Goal: Check status

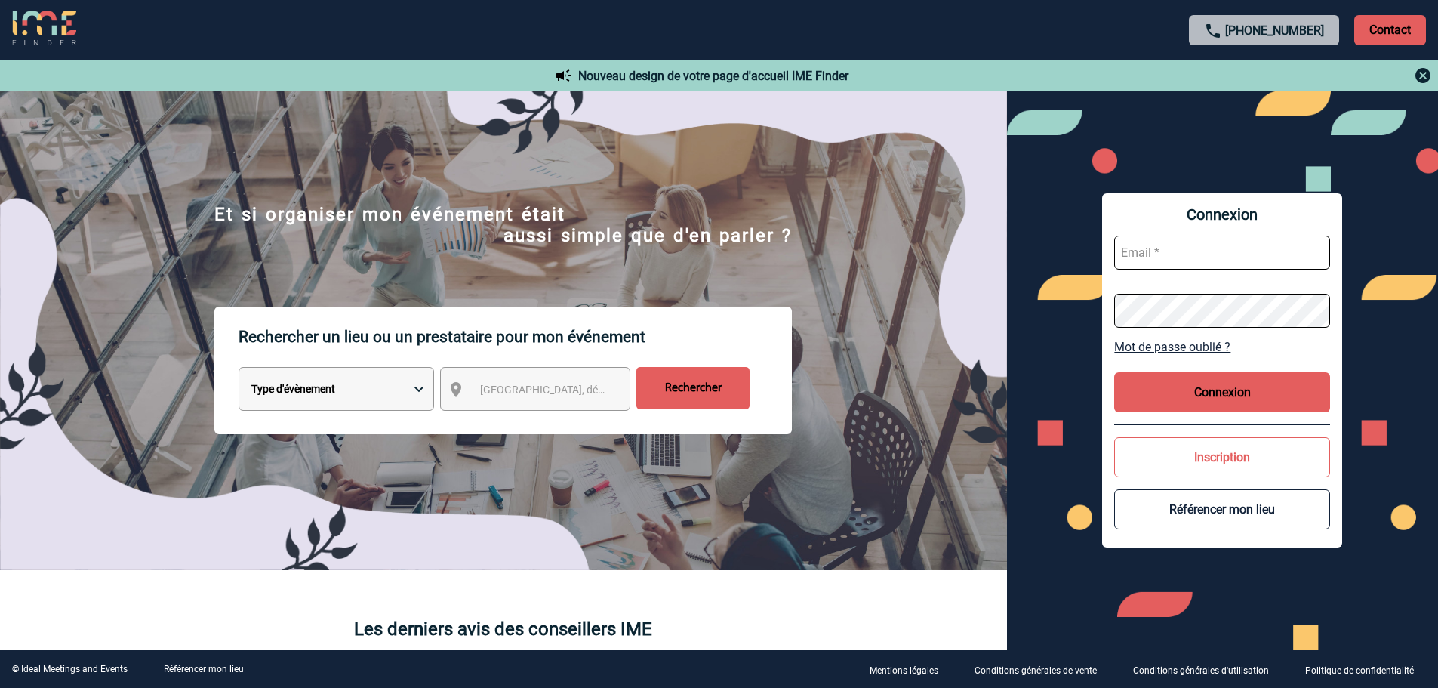
type input "[EMAIL_ADDRESS][DOMAIN_NAME]"
click at [1220, 391] on button "Connexion" at bounding box center [1222, 392] width 216 height 40
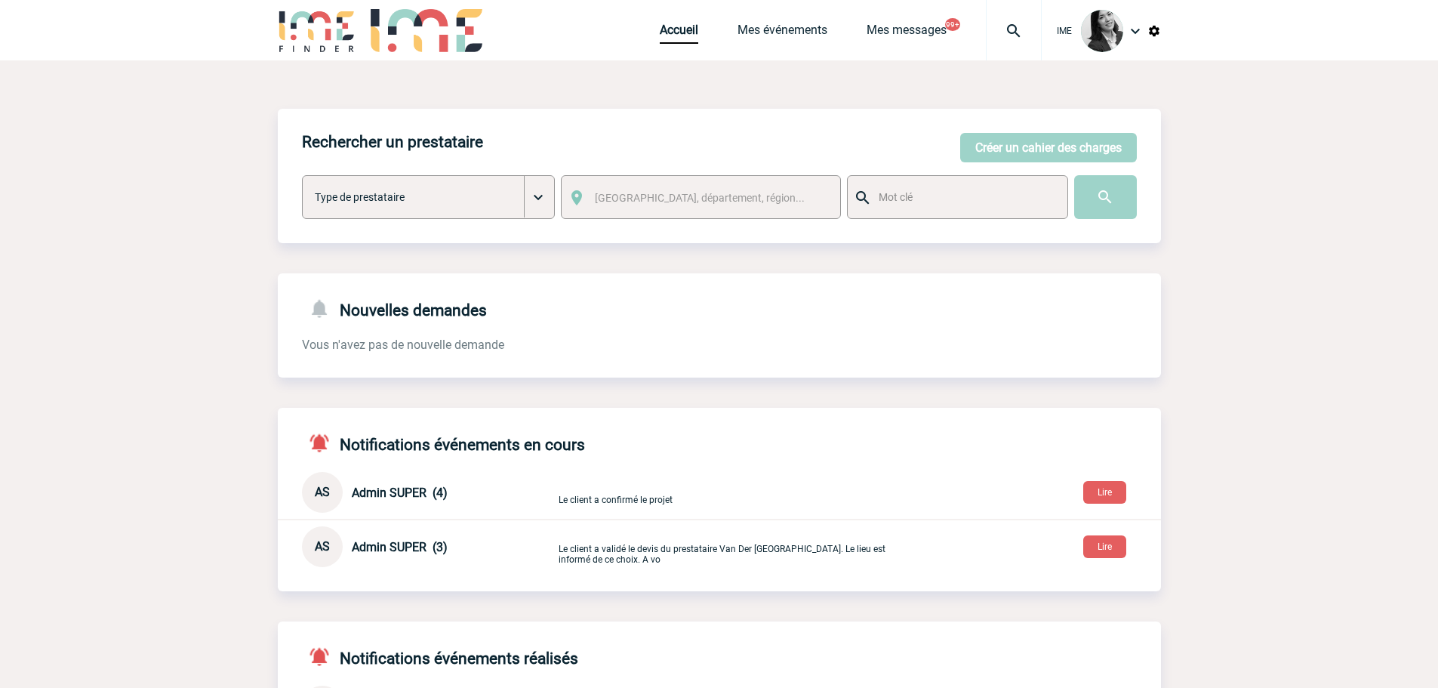
click at [761, 20] on div "Accueil Mes événements Mes messages 99+ Projet, client Projet, client" at bounding box center [851, 30] width 382 height 60
click at [788, 29] on link "Mes événements" at bounding box center [783, 33] width 90 height 21
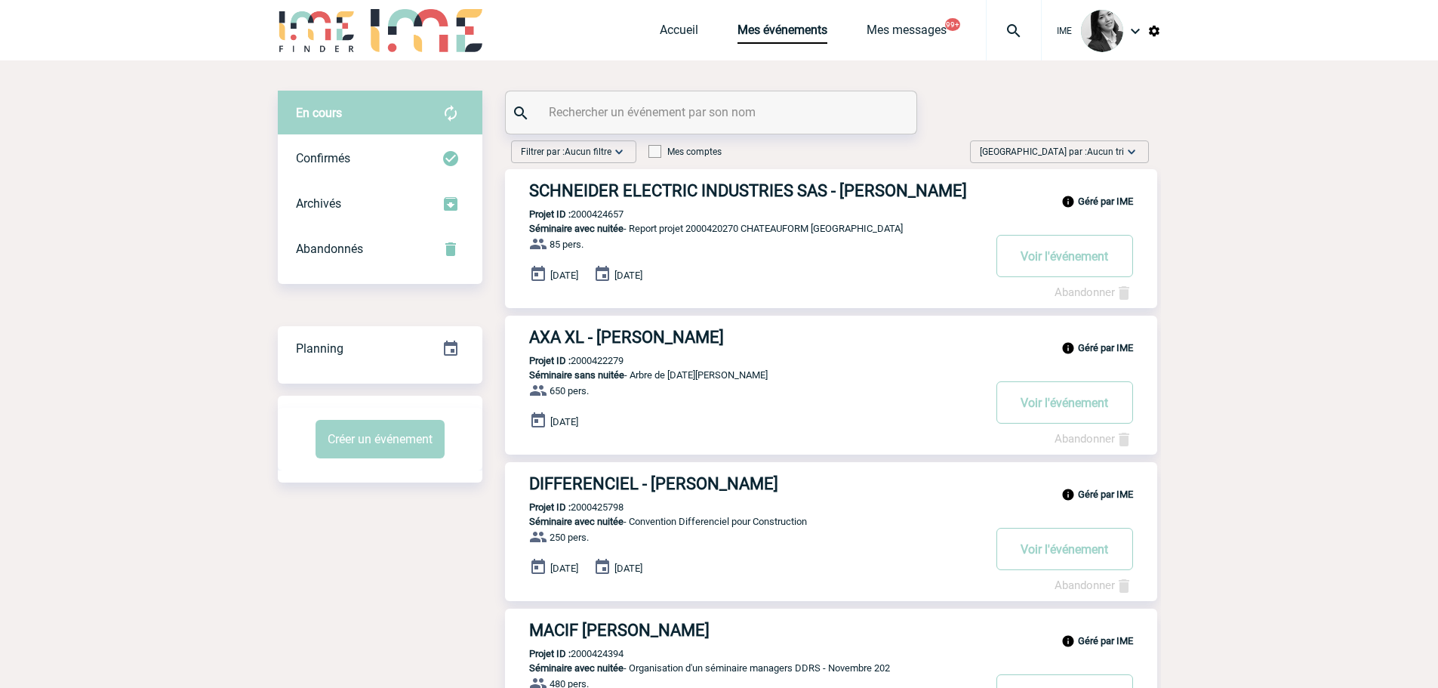
click at [605, 122] on input "text" at bounding box center [713, 112] width 336 height 22
paste input "2000415559"
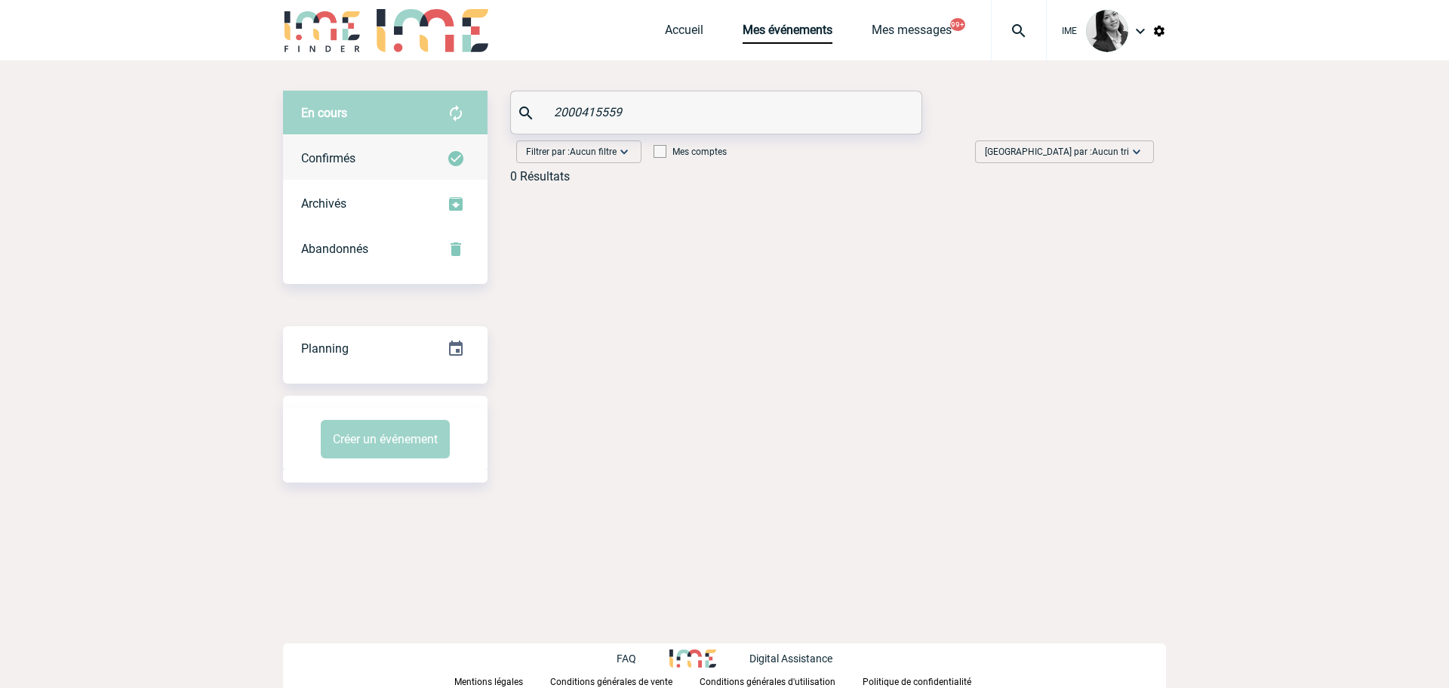
type input "2000415559"
click at [362, 146] on div "Confirmés" at bounding box center [385, 158] width 205 height 45
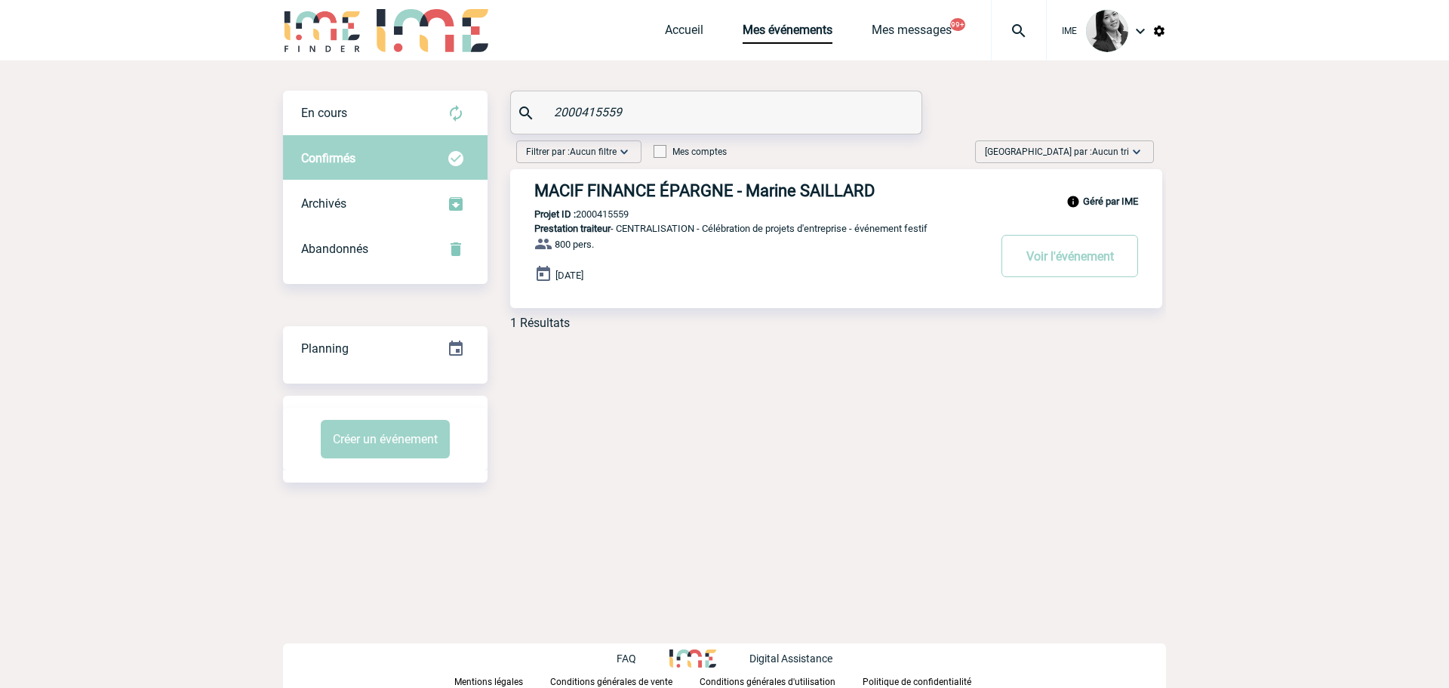
click at [754, 189] on h3 "MACIF FINANCE ÉPARGNE - Marine SAILLARD" at bounding box center [760, 190] width 453 height 19
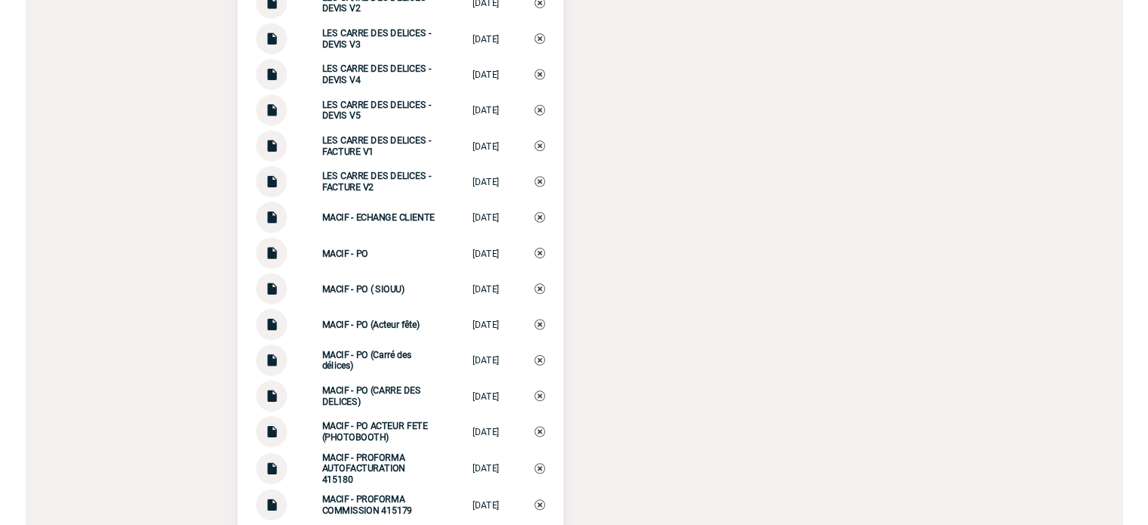
scroll to position [5058, 0]
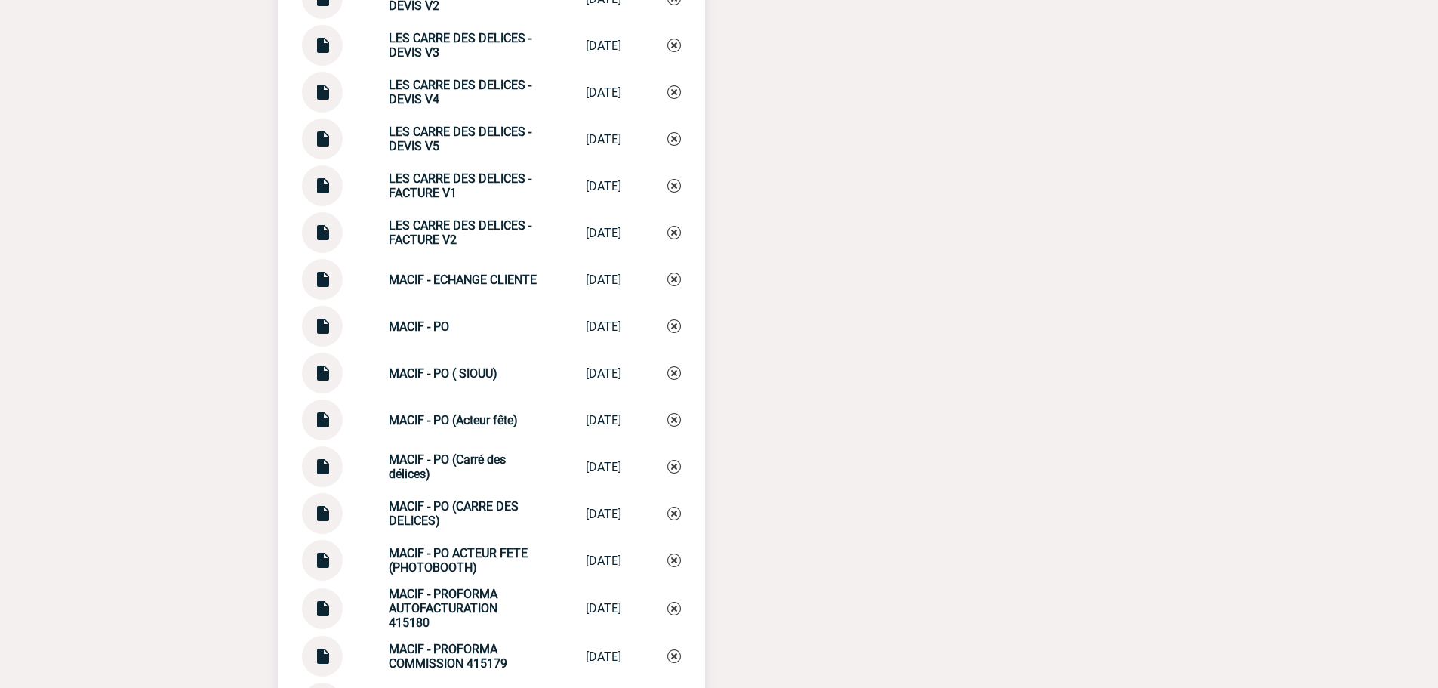
click at [323, 335] on img at bounding box center [323, 320] width 20 height 29
